Goal: Task Accomplishment & Management: Manage account settings

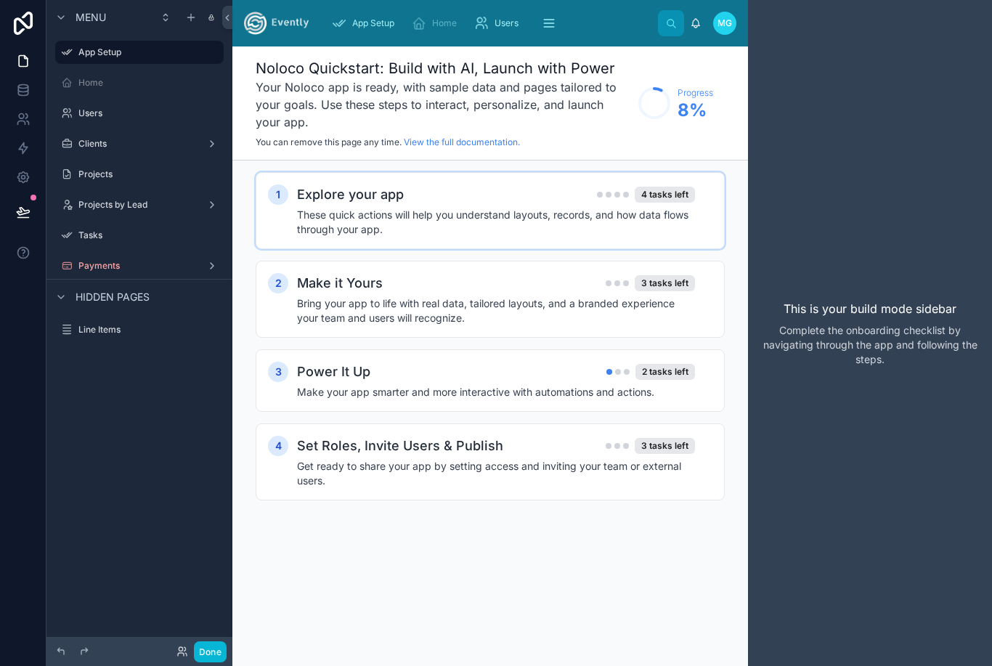
click at [522, 198] on div "Explore your app 4 tasks left" at bounding box center [496, 195] width 398 height 20
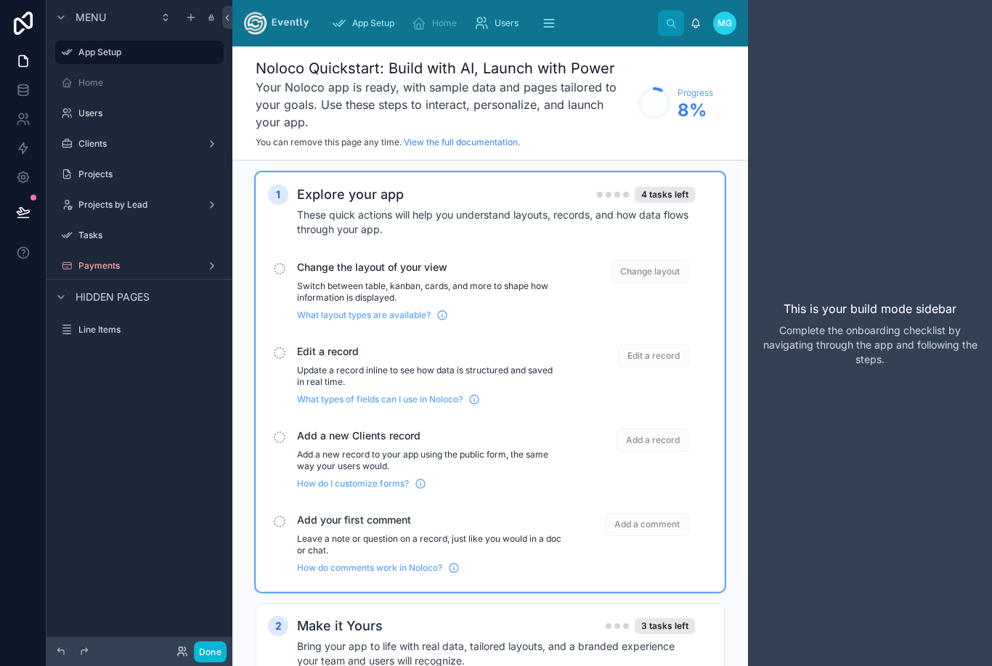
click at [660, 275] on span "Change layout" at bounding box center [650, 271] width 78 height 23
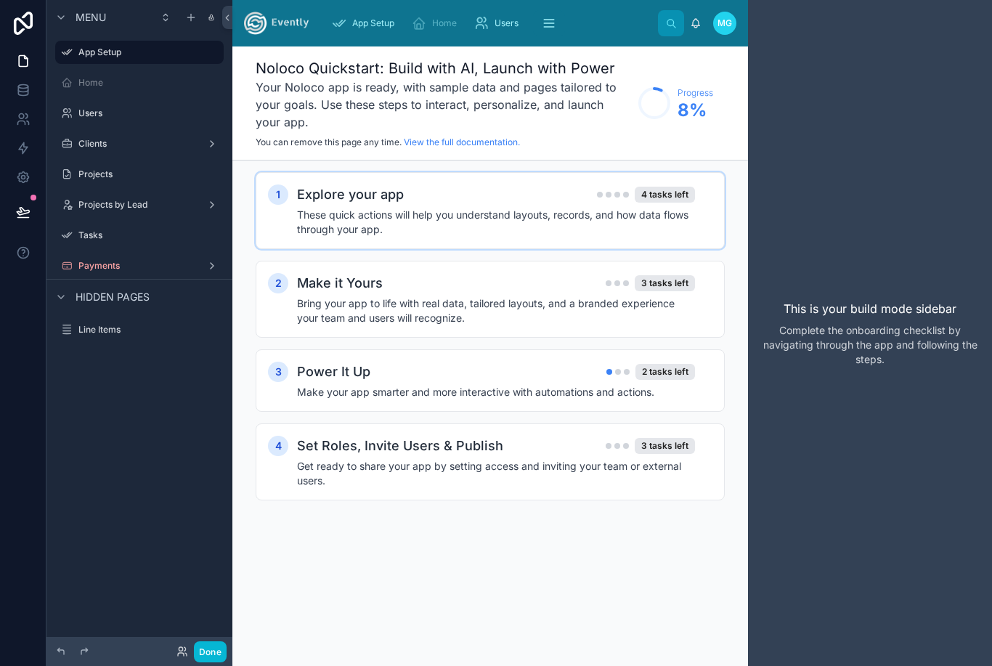
click at [660, 231] on h4 "These quick actions will help you understand layouts, records, and how data flo…" at bounding box center [496, 222] width 398 height 29
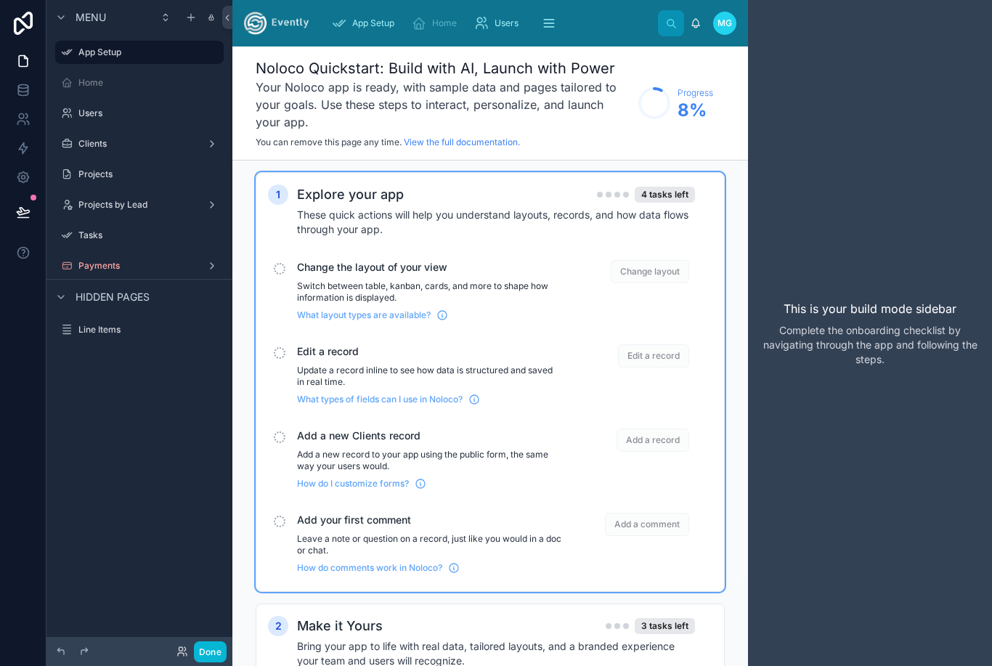
click at [392, 296] on p "Switch between table, kanban, cards, and more to shape how information is displ…" at bounding box center [429, 291] width 264 height 23
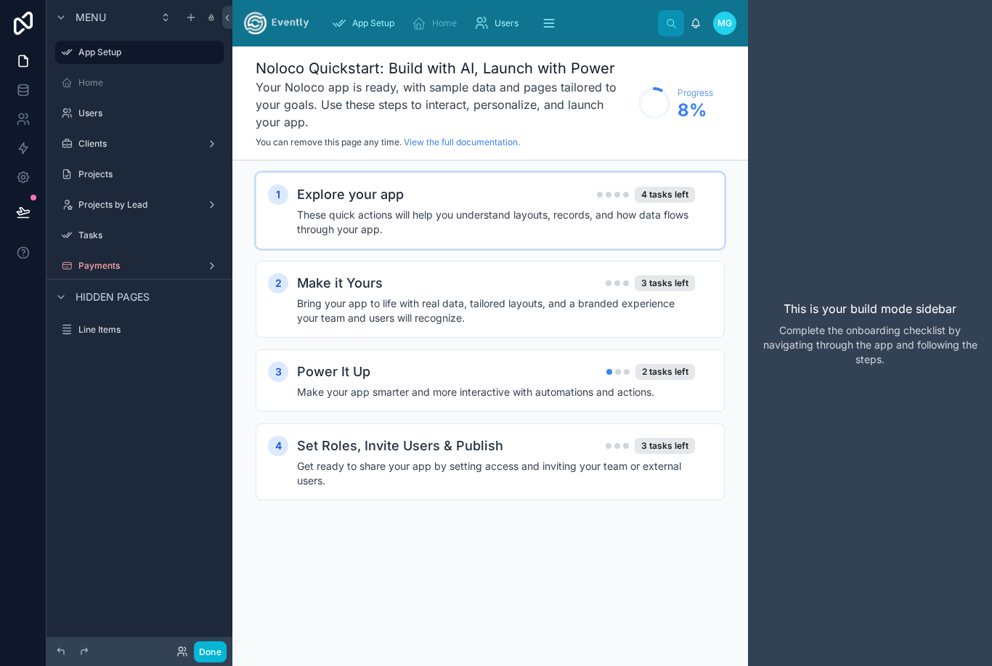
click at [486, 213] on h4 "These quick actions will help you understand layouts, records, and how data flo…" at bounding box center [496, 222] width 398 height 29
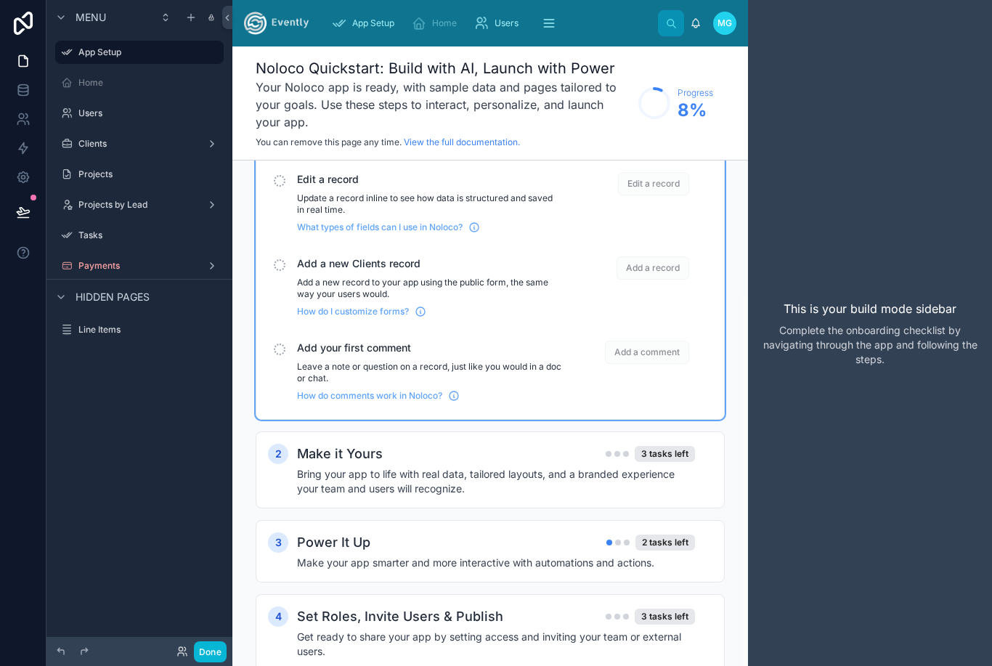
scroll to position [171, 0]
click at [504, 466] on div "Make it Yours 3 tasks left Bring your app to life with real data, tailored layo…" at bounding box center [505, 471] width 416 height 52
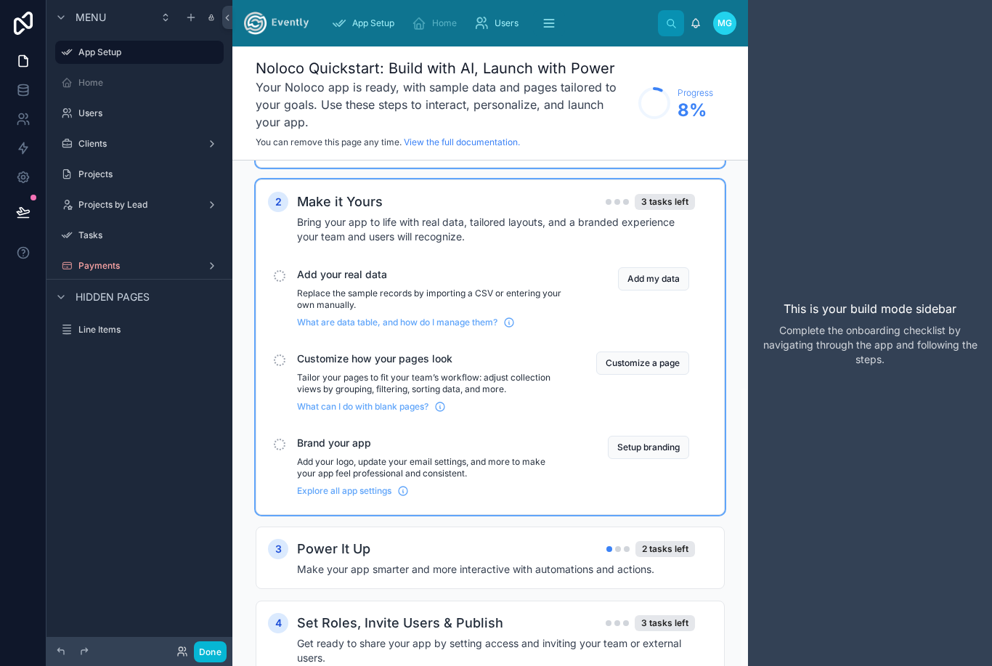
scroll to position [426, 0]
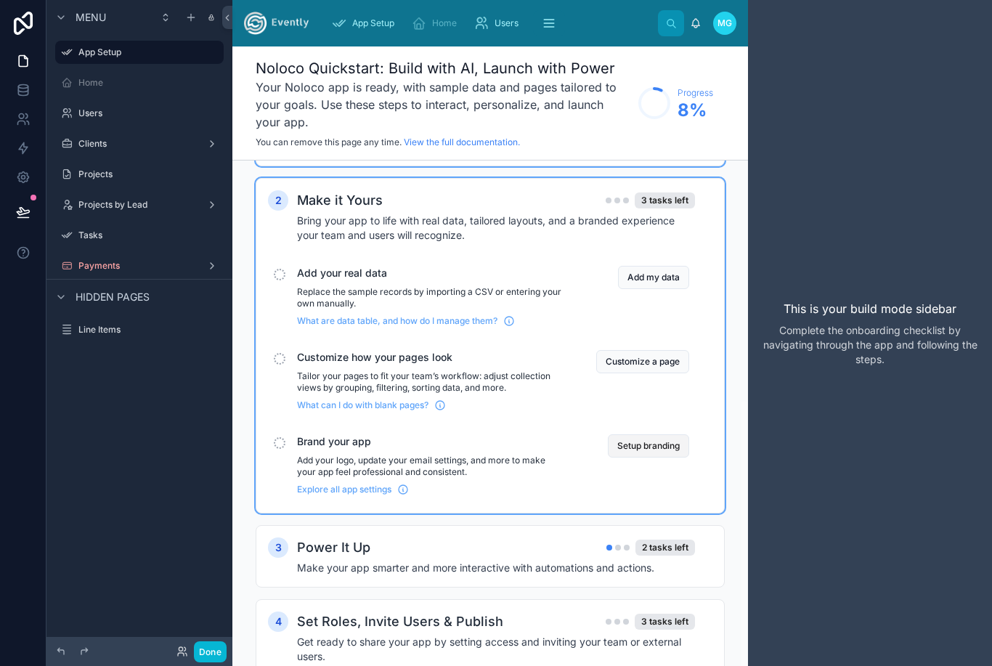
click at [657, 453] on button "Setup branding" at bounding box center [648, 445] width 81 height 23
